Goal: Task Accomplishment & Management: Complete application form

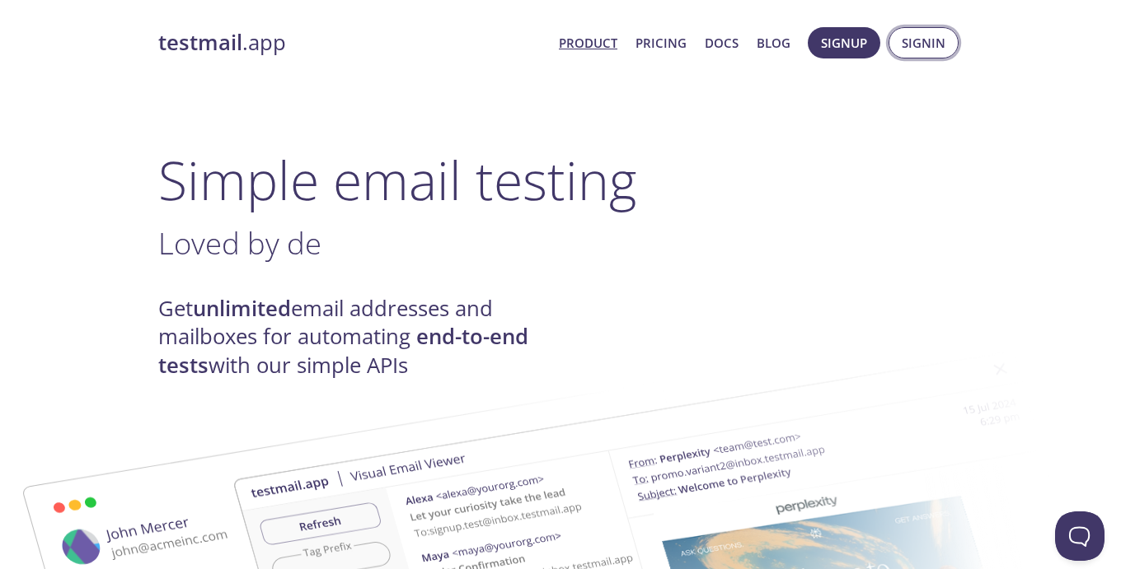
click at [936, 45] on span "Signin" at bounding box center [923, 42] width 44 height 21
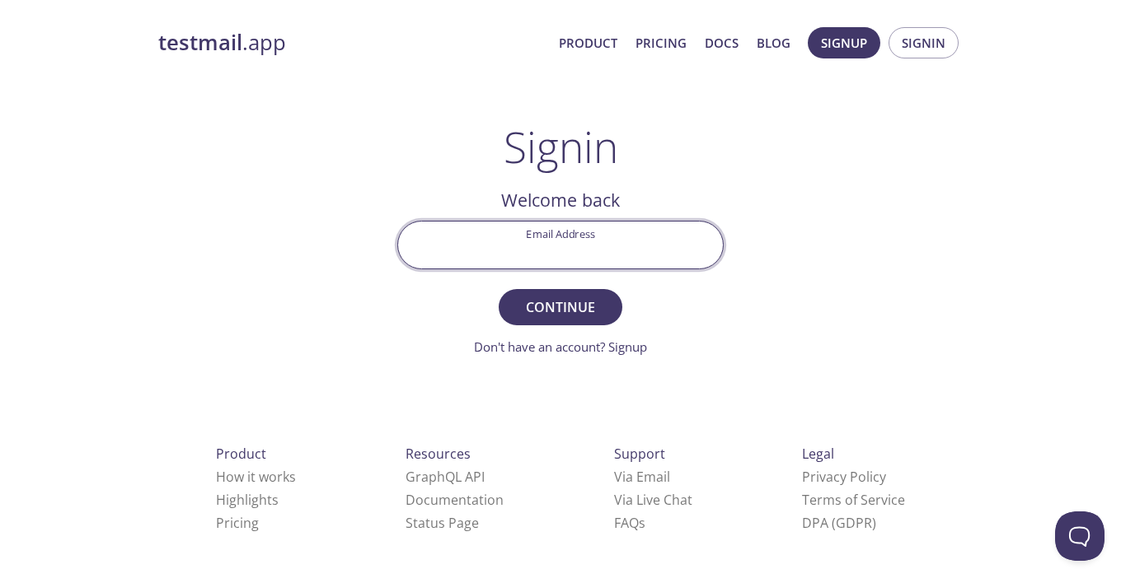
click at [640, 245] on input "Email Address" at bounding box center [560, 245] width 325 height 47
type input "[EMAIL_ADDRESS][DOMAIN_NAME]"
click at [576, 309] on span "Continue" at bounding box center [560, 307] width 87 height 23
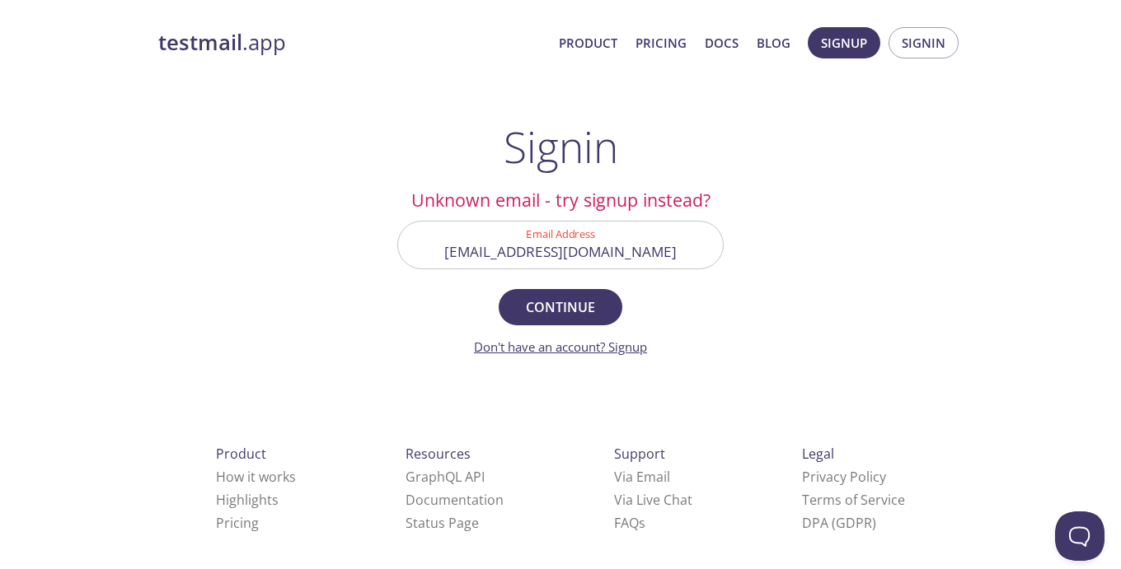
click at [630, 350] on link "Don't have an account? Signup" at bounding box center [560, 347] width 173 height 16
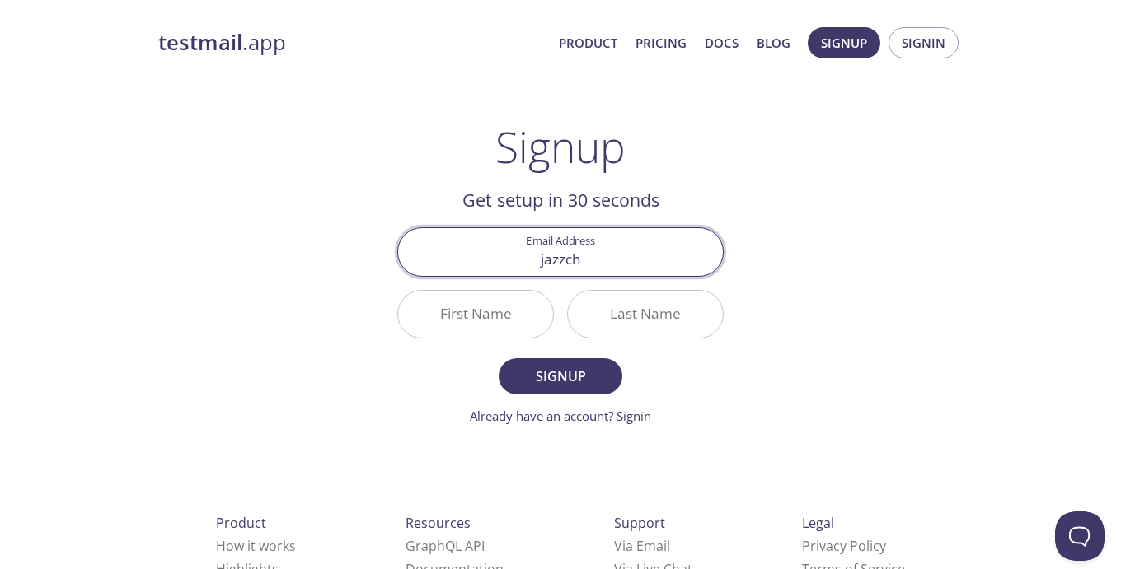
type input "[EMAIL_ADDRESS][DOMAIN_NAME]"
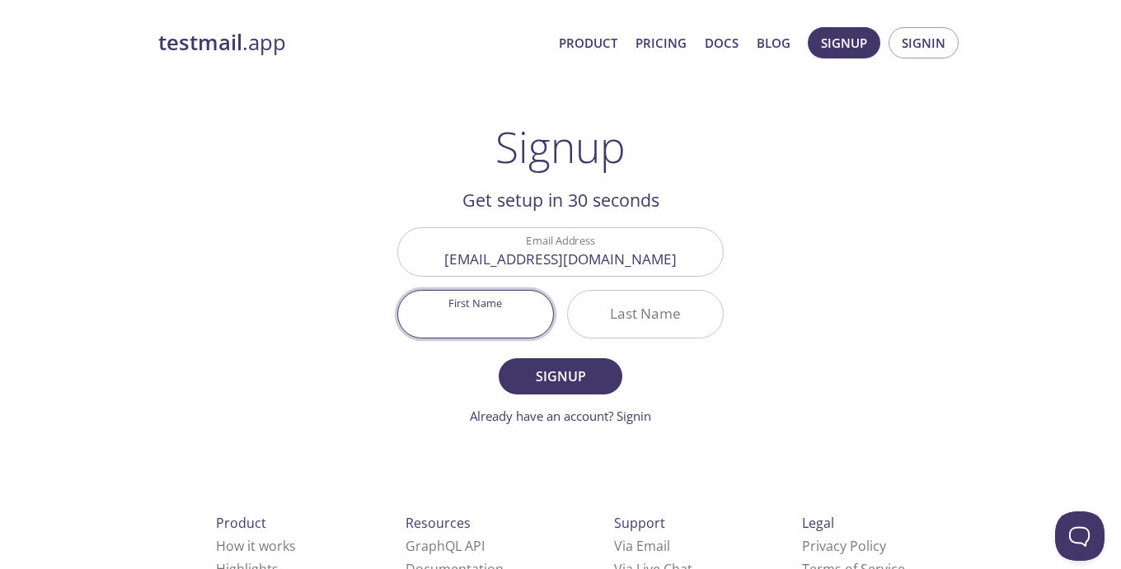
click at [503, 319] on input "First Name" at bounding box center [475, 314] width 155 height 47
type input "[PERSON_NAME]"
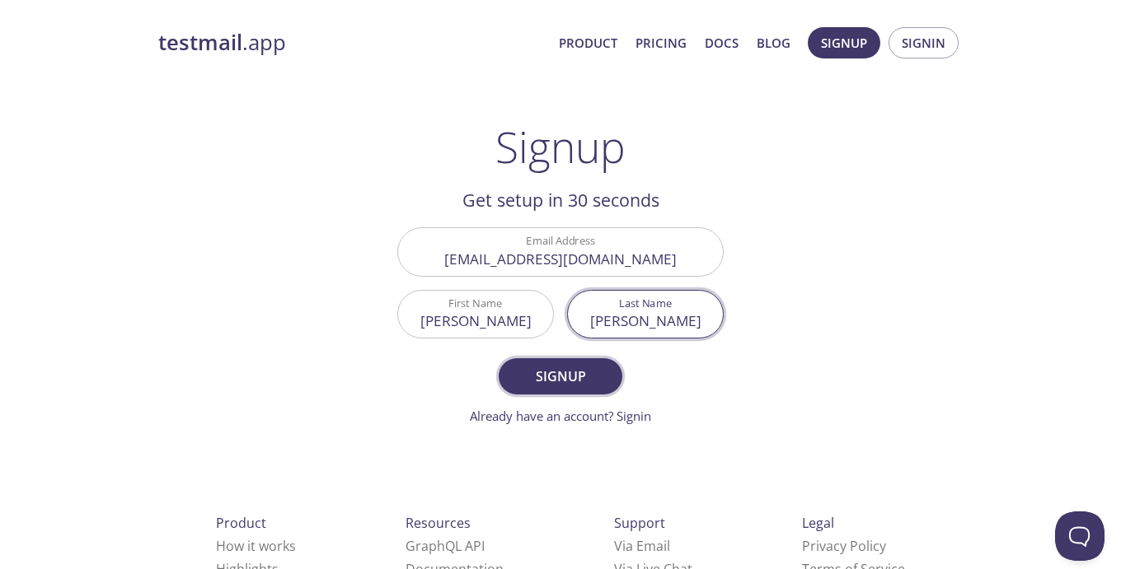
type input "[PERSON_NAME]"
click at [580, 386] on span "Signup" at bounding box center [560, 376] width 87 height 23
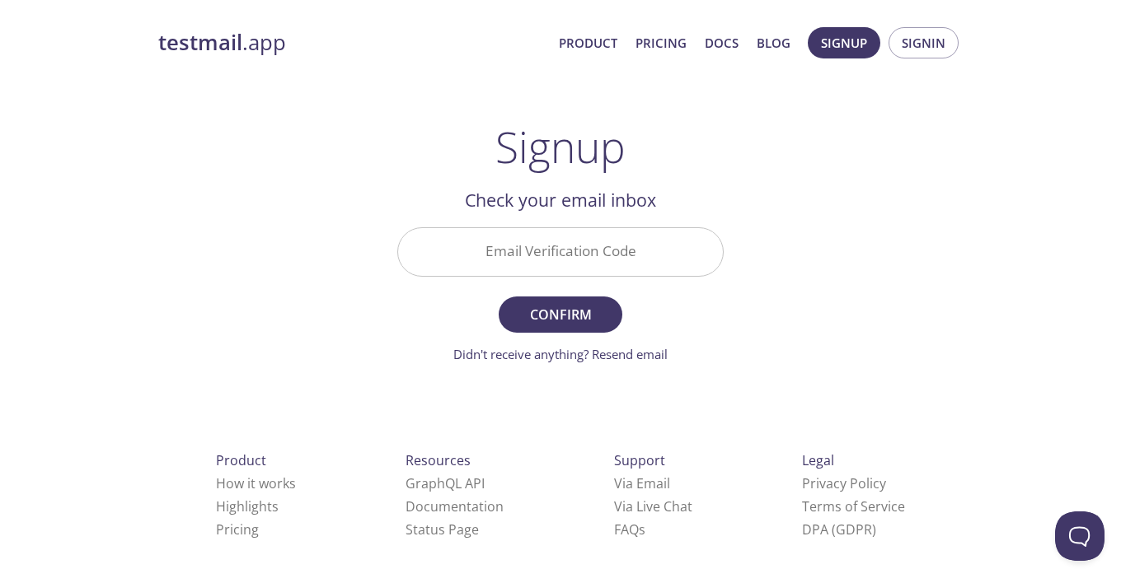
click at [632, 262] on input "Email Verification Code" at bounding box center [560, 251] width 325 height 47
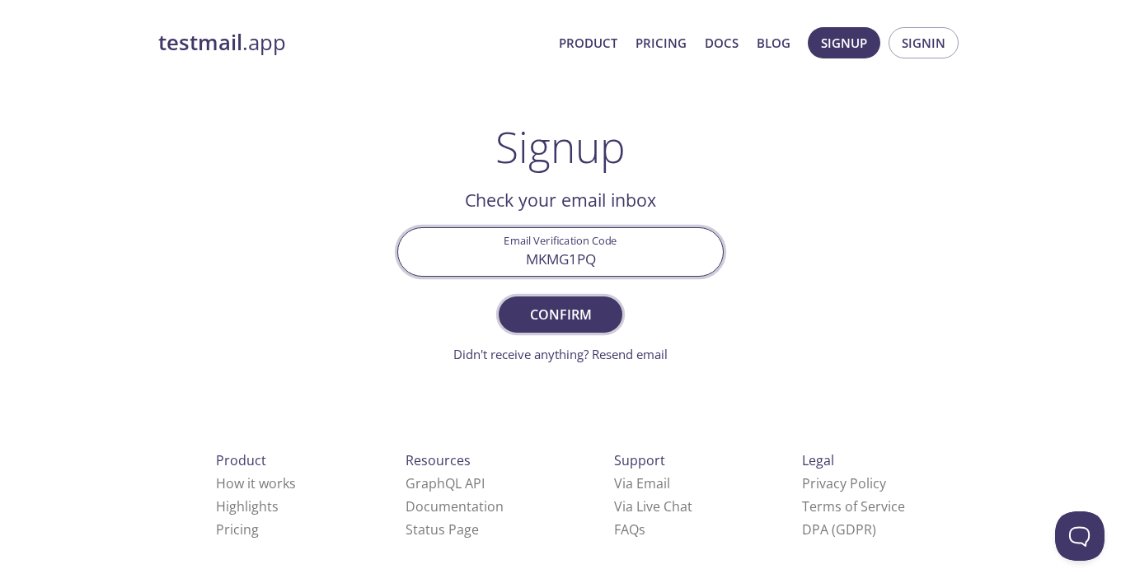
type input "MKMG1PQ"
click at [552, 312] on span "Confirm" at bounding box center [560, 314] width 87 height 23
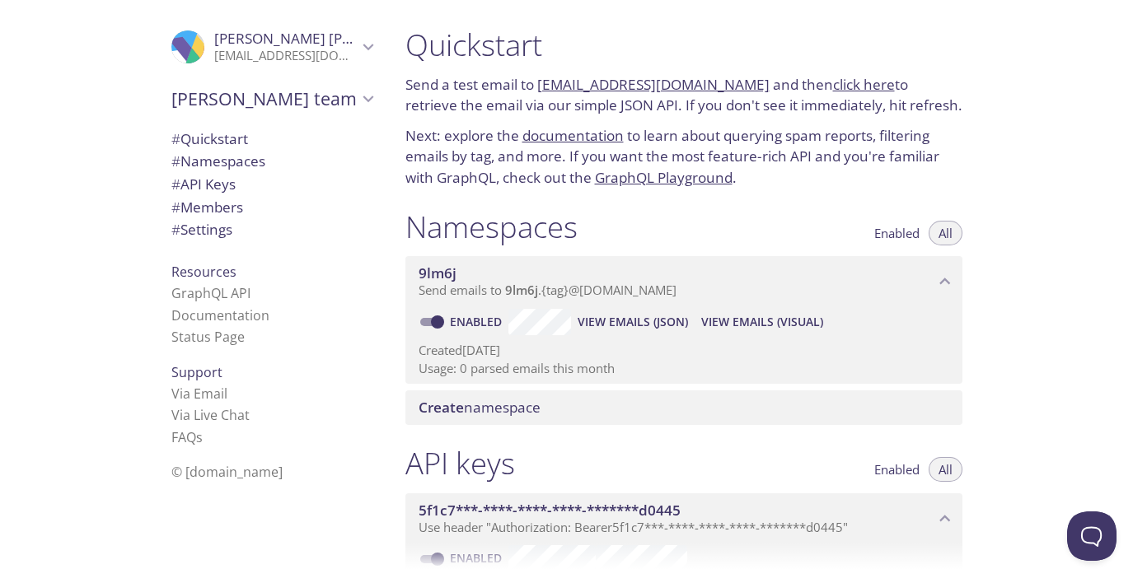
click at [184, 135] on span "# Quickstart" at bounding box center [209, 138] width 77 height 19
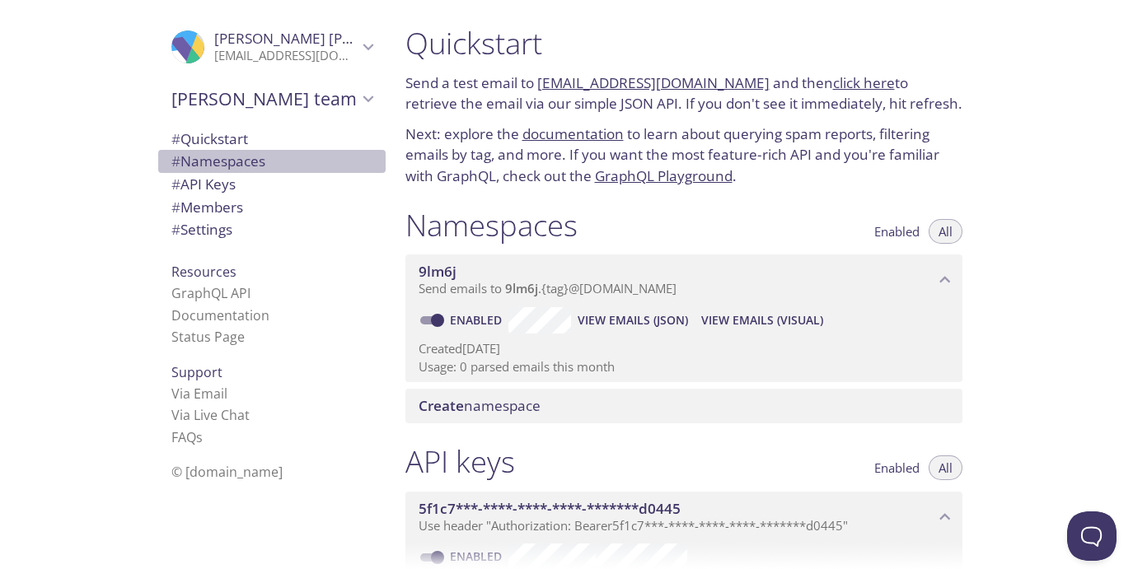
click at [203, 165] on span "# Namespaces" at bounding box center [218, 161] width 94 height 19
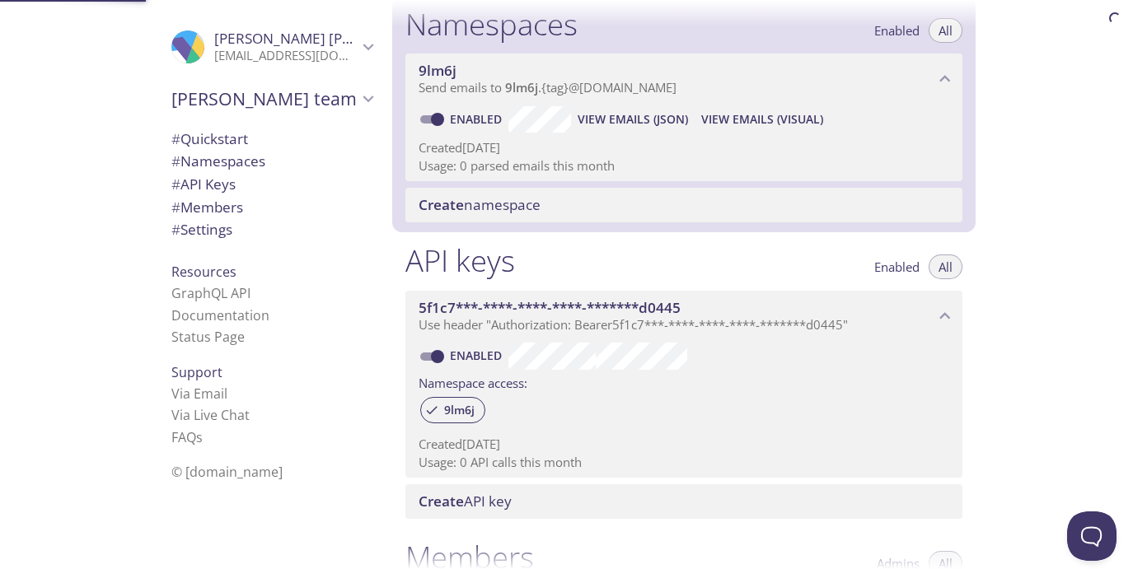
scroll to position [208, 0]
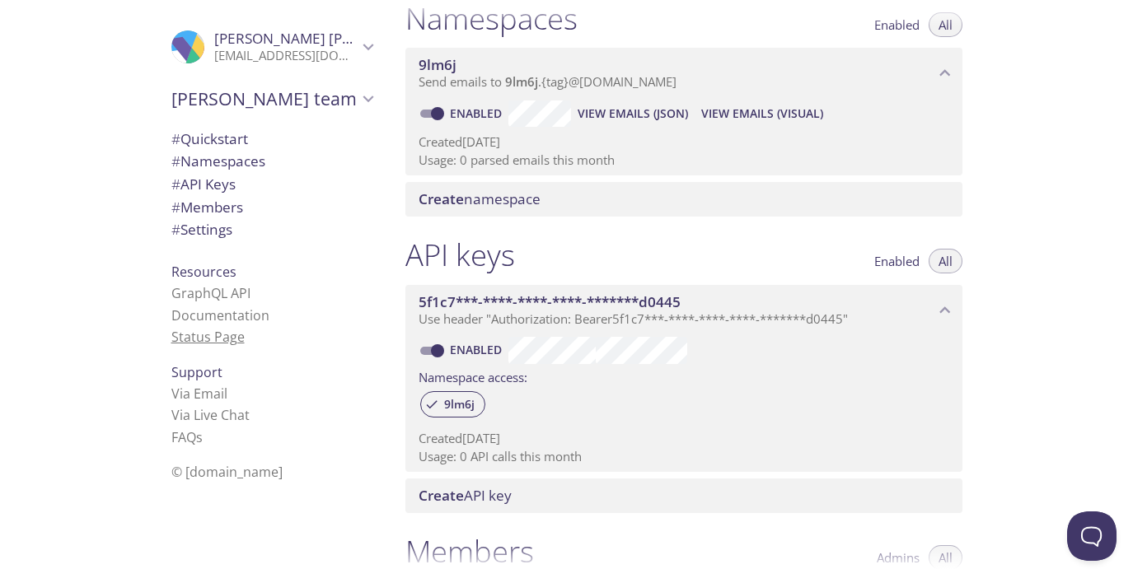
click at [211, 336] on link "Status Page" at bounding box center [207, 337] width 73 height 18
click at [228, 318] on link "Documentation" at bounding box center [220, 316] width 98 height 18
